Goal: Obtain resource: Obtain resource

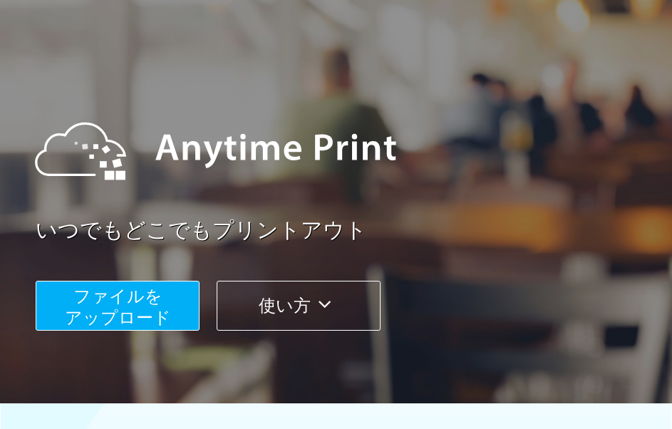
scroll to position [142, 0]
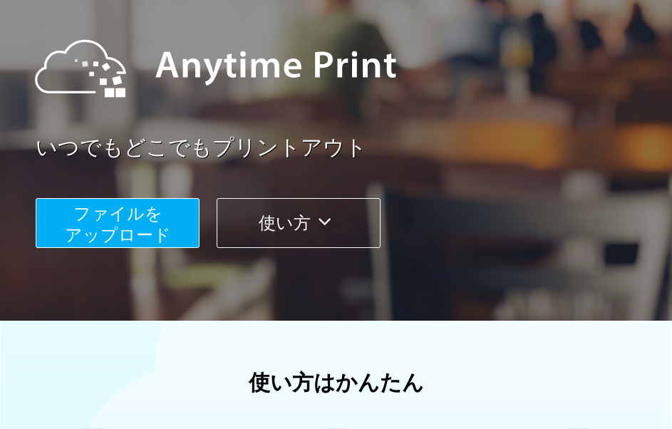
click at [164, 220] on button "ファイルを ​​アップロード" at bounding box center [118, 223] width 164 height 50
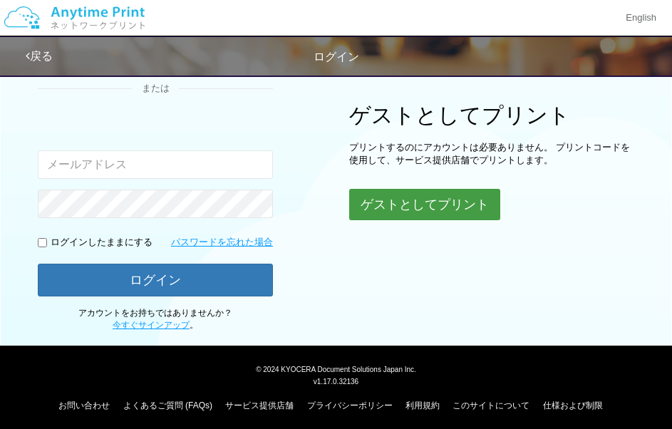
click at [359, 194] on button "ゲストとしてプリント" at bounding box center [424, 204] width 151 height 31
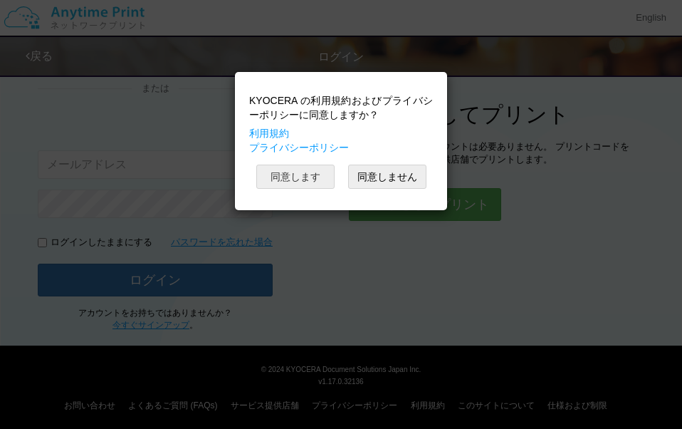
click at [306, 183] on button "同意します" at bounding box center [295, 177] width 78 height 24
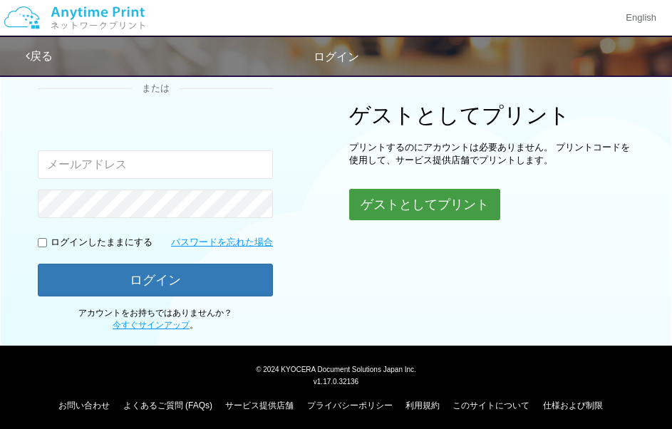
click at [377, 204] on button "ゲストとしてプリント" at bounding box center [424, 204] width 151 height 31
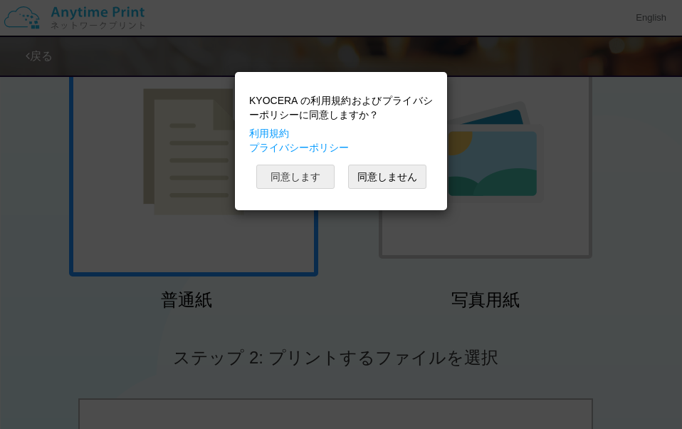
click at [290, 178] on button "同意します" at bounding box center [295, 177] width 78 height 24
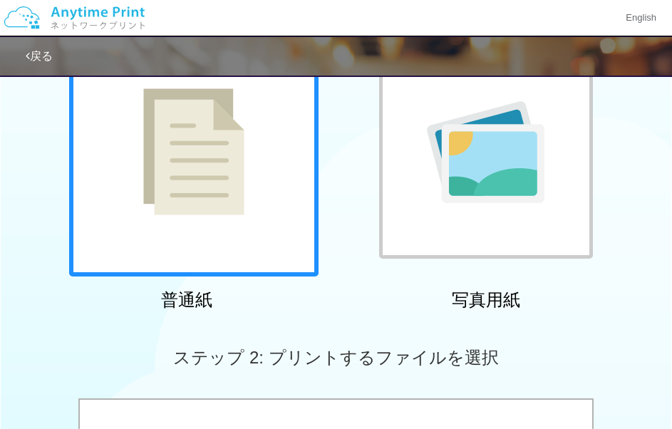
click at [189, 214] on img at bounding box center [193, 151] width 101 height 127
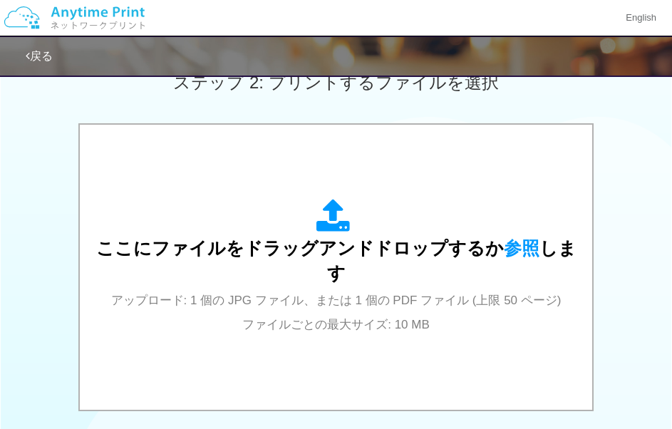
scroll to position [427, 0]
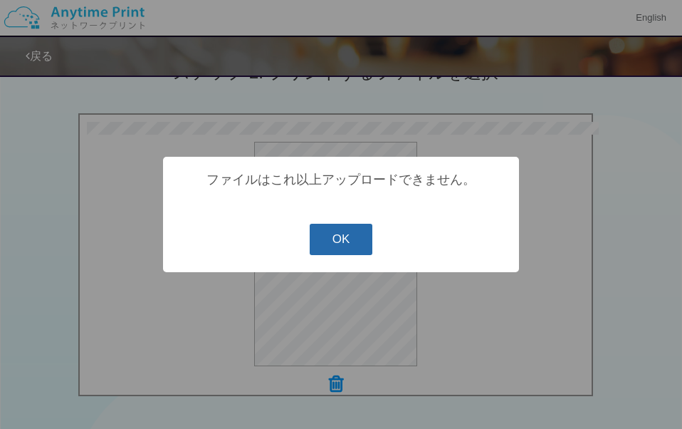
click at [345, 247] on button "OK" at bounding box center [341, 239] width 63 height 31
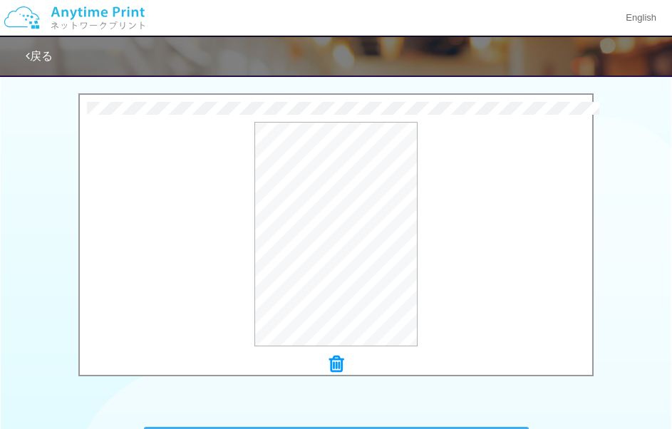
scroll to position [583, 0]
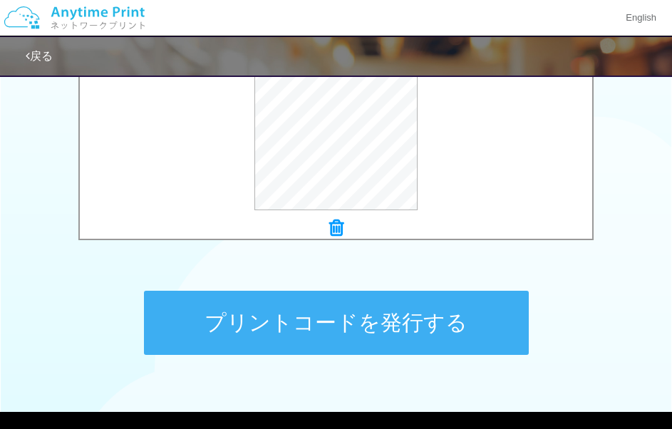
click at [291, 311] on button "プリントコードを発行する" at bounding box center [336, 323] width 385 height 64
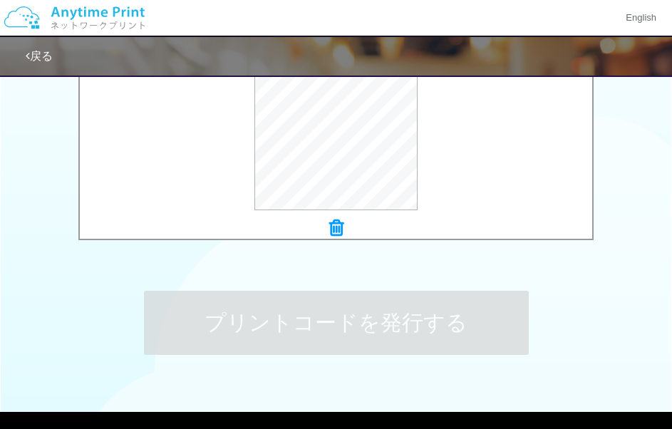
scroll to position [0, 0]
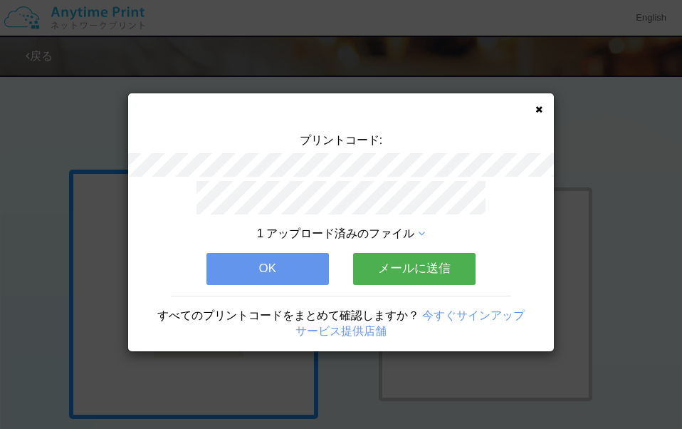
click at [181, 77] on div "プリントコード: 1 アップロード済みのファイル OK メールに送信 すべてのプリントコードをまとめて確認しますか？ 今すぐサインアップ サービス提供店舗" at bounding box center [341, 214] width 682 height 429
click at [305, 266] on button "OK" at bounding box center [268, 268] width 123 height 31
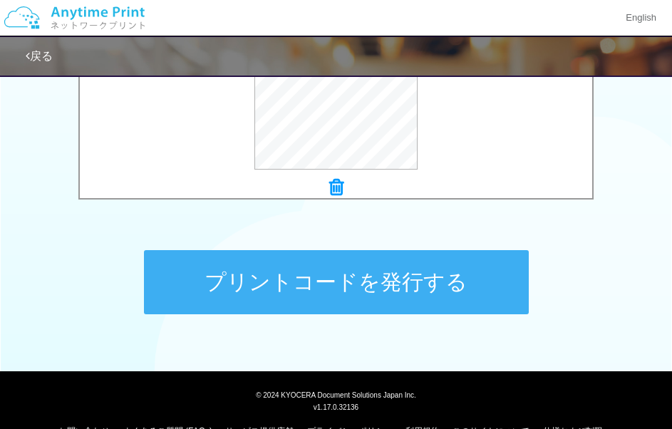
scroll to position [655, 0]
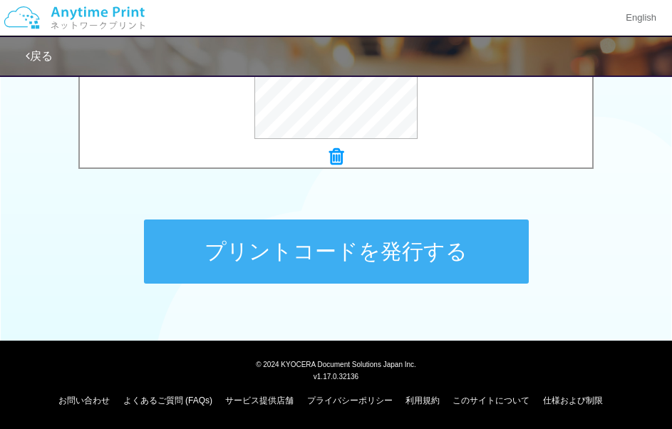
click at [369, 268] on button "プリントコードを発行する" at bounding box center [336, 251] width 385 height 64
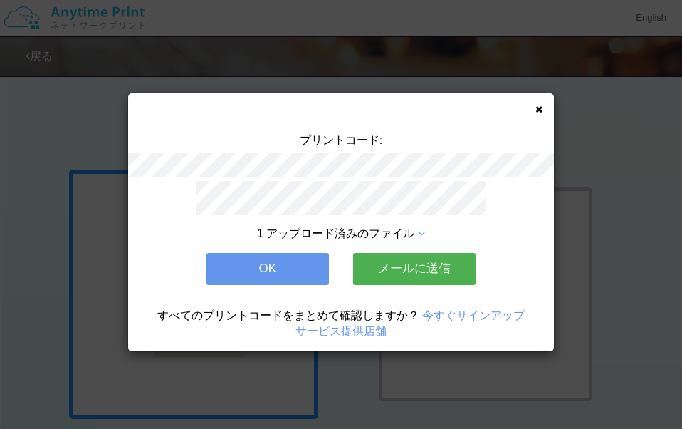
click at [274, 168] on div "プリントコード:" at bounding box center [341, 156] width 426 height 48
click at [536, 110] on icon at bounding box center [539, 109] width 7 height 9
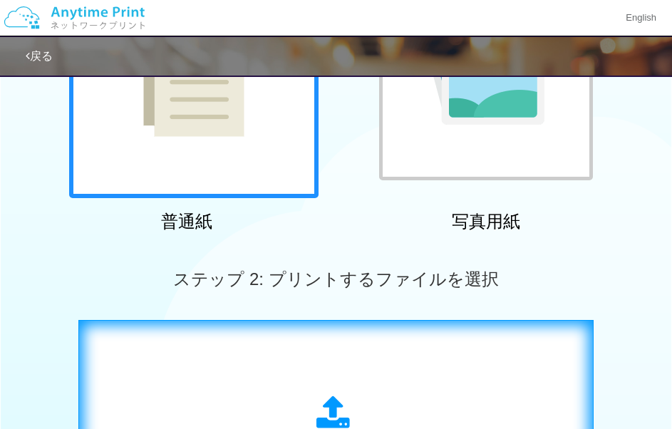
scroll to position [356, 0]
